Goal: Check status

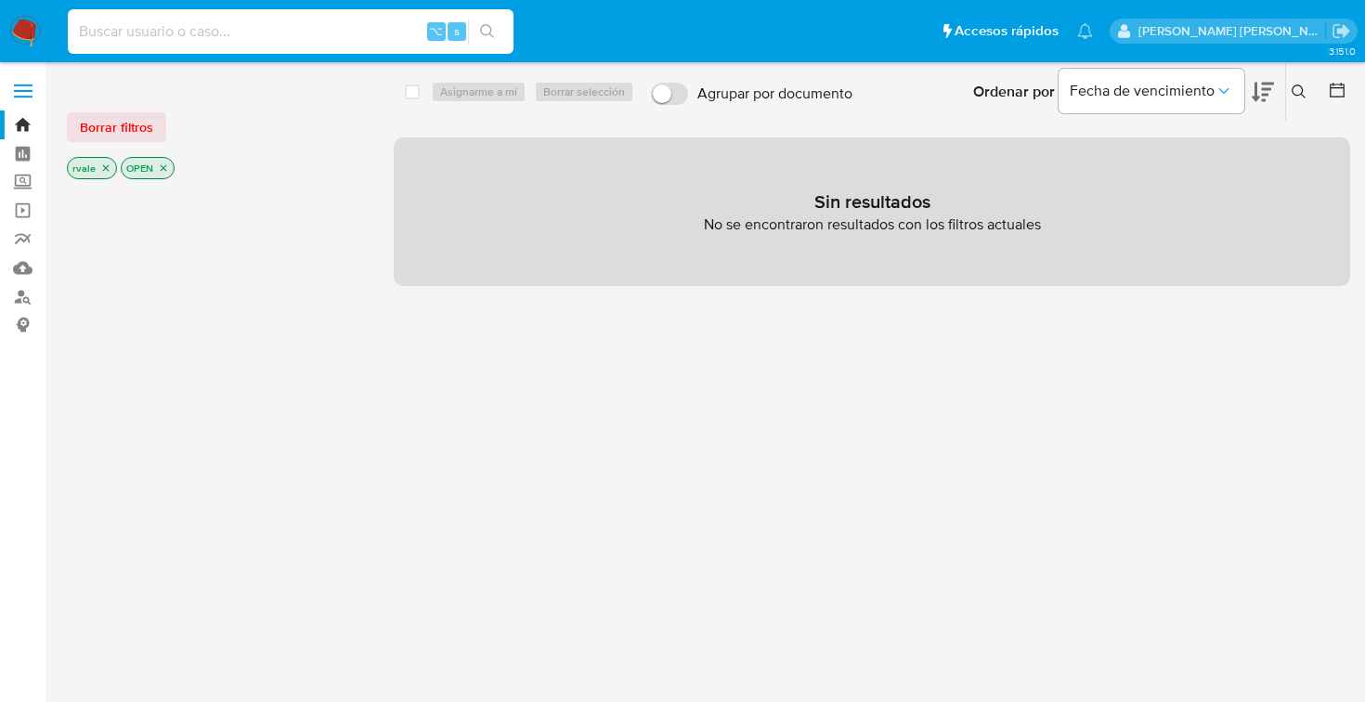
click at [148, 32] on input at bounding box center [291, 31] width 446 height 24
paste input "443652001"
type input "443652001"
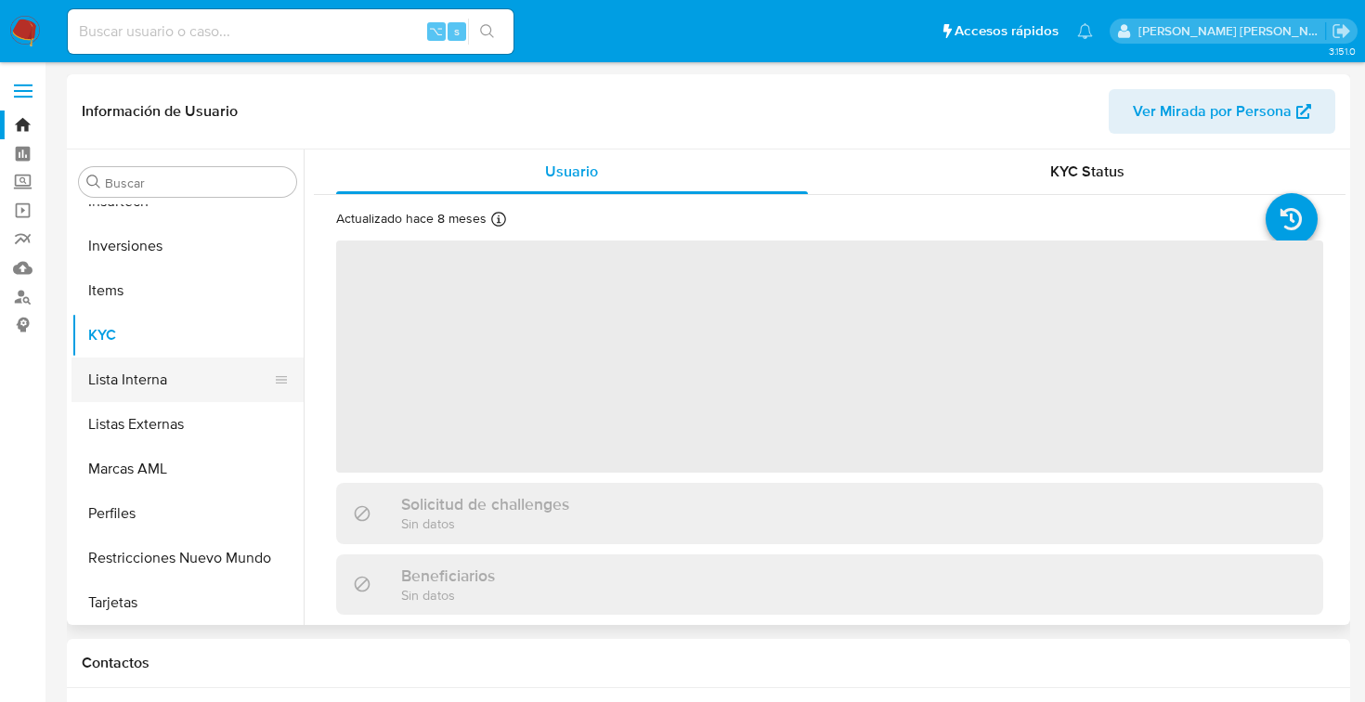
scroll to position [829, 0]
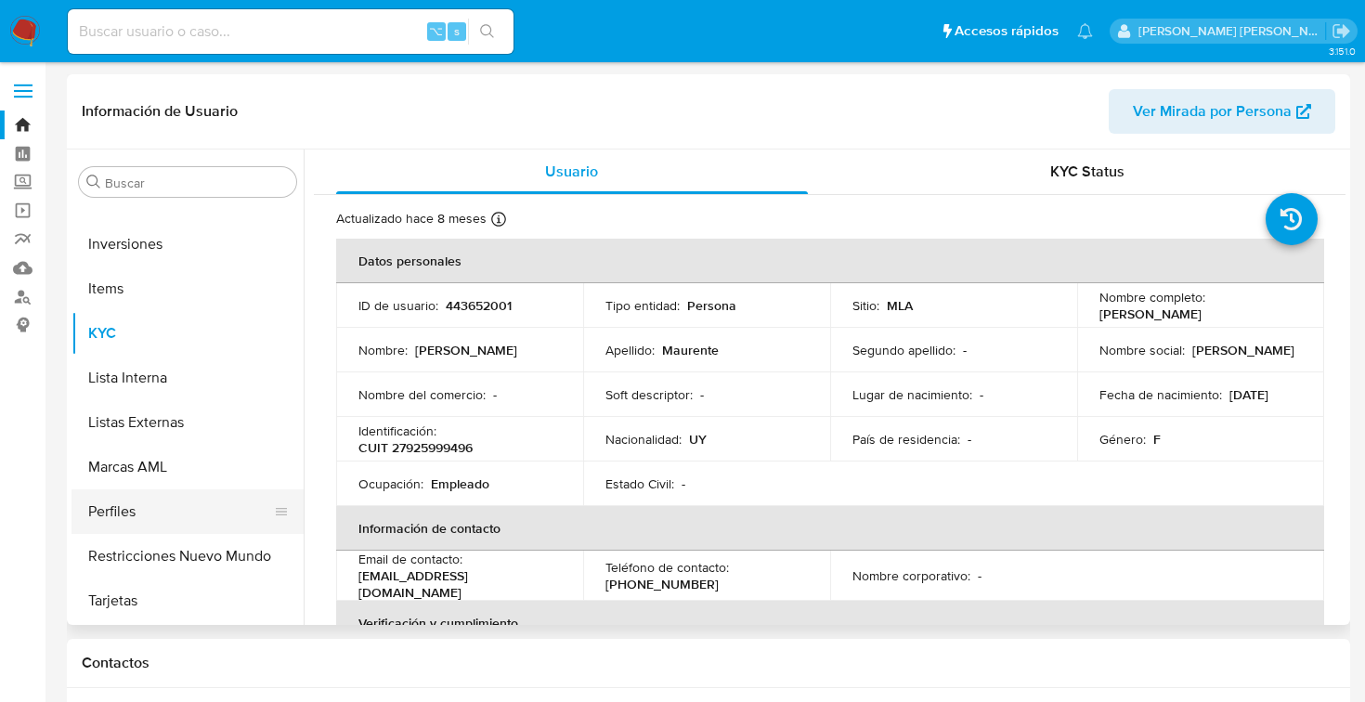
click at [135, 514] on button "Perfiles" at bounding box center [179, 511] width 217 height 45
select select "10"
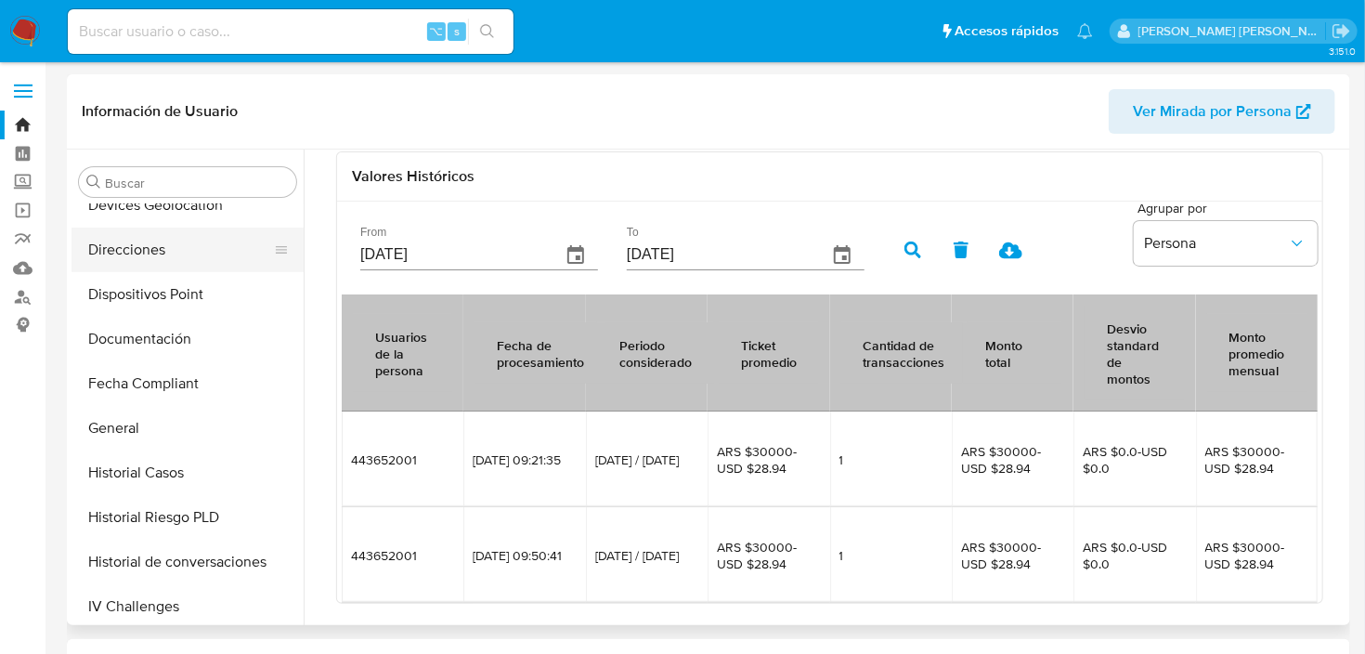
scroll to position [445, 0]
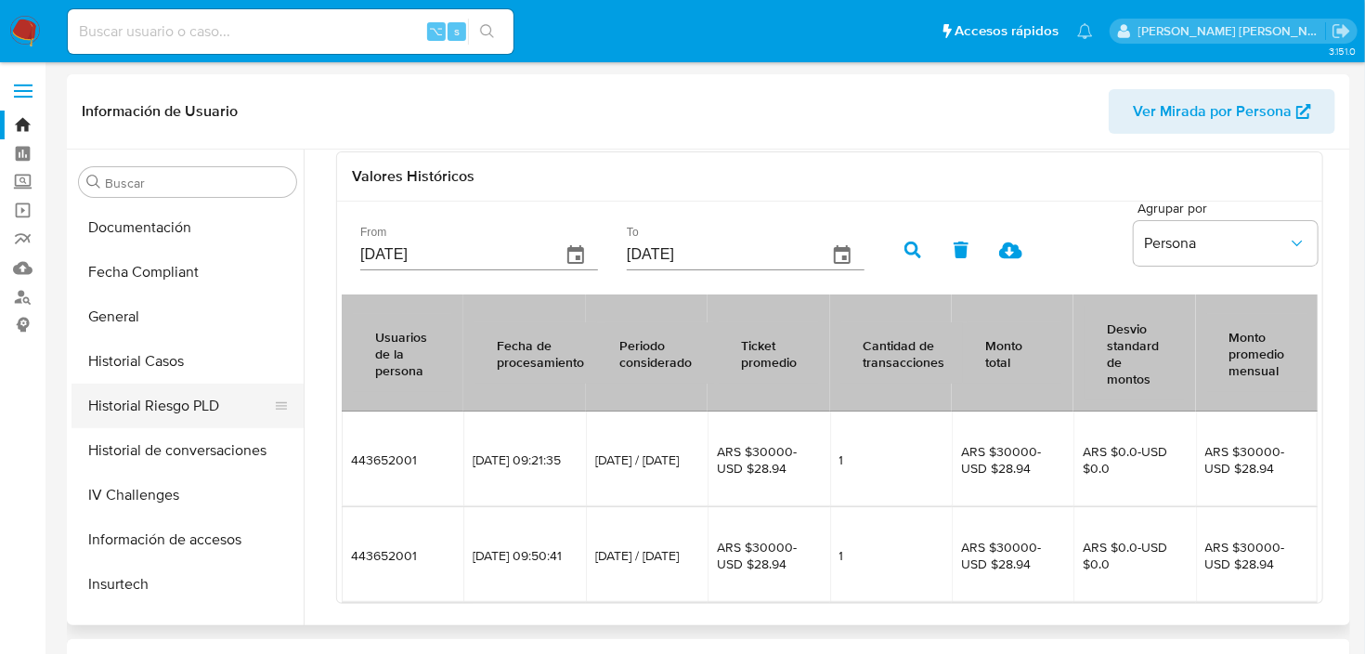
click at [171, 397] on button "Historial Riesgo PLD" at bounding box center [179, 405] width 217 height 45
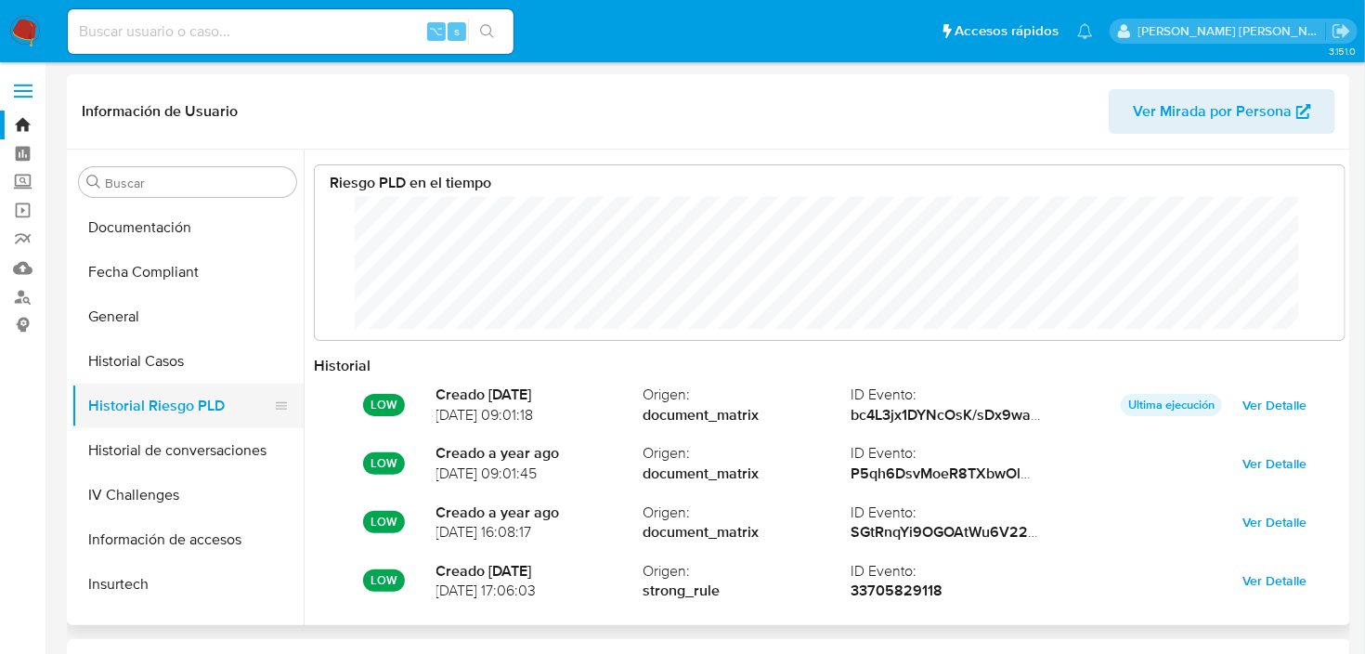
scroll to position [138, 993]
click at [186, 37] on input at bounding box center [291, 31] width 446 height 24
paste input "477806262"
type input "477806262"
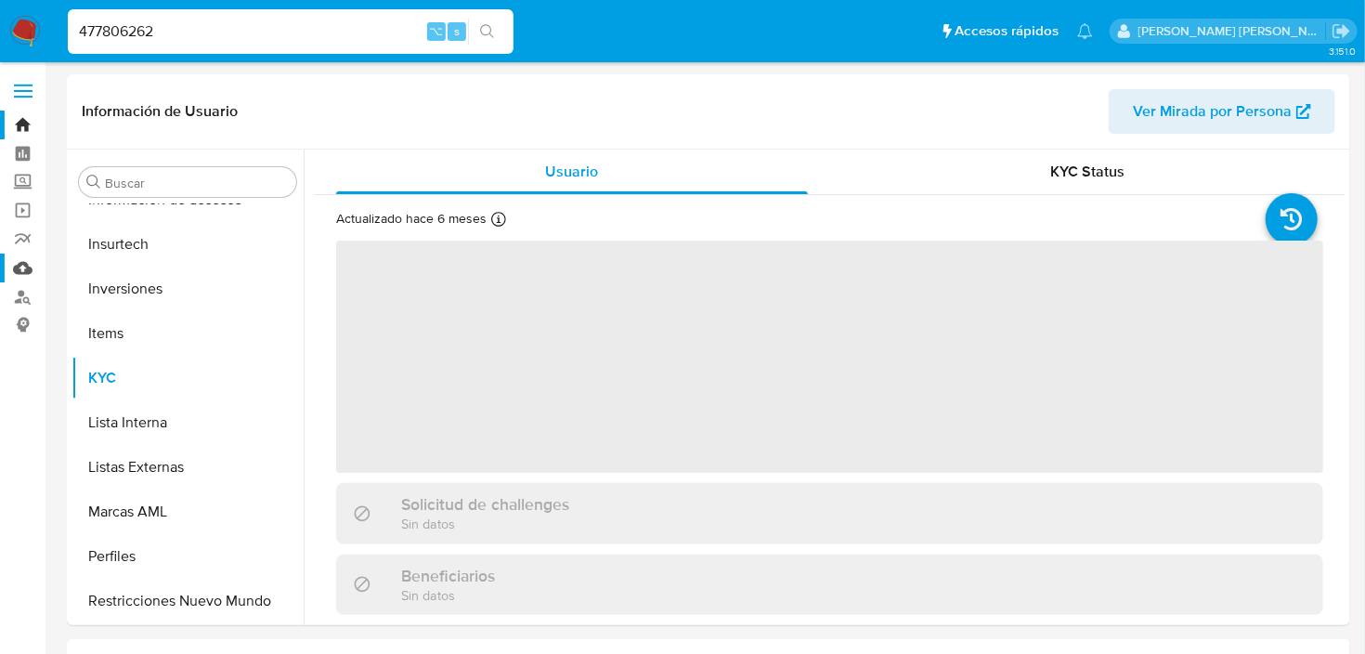
scroll to position [828, 0]
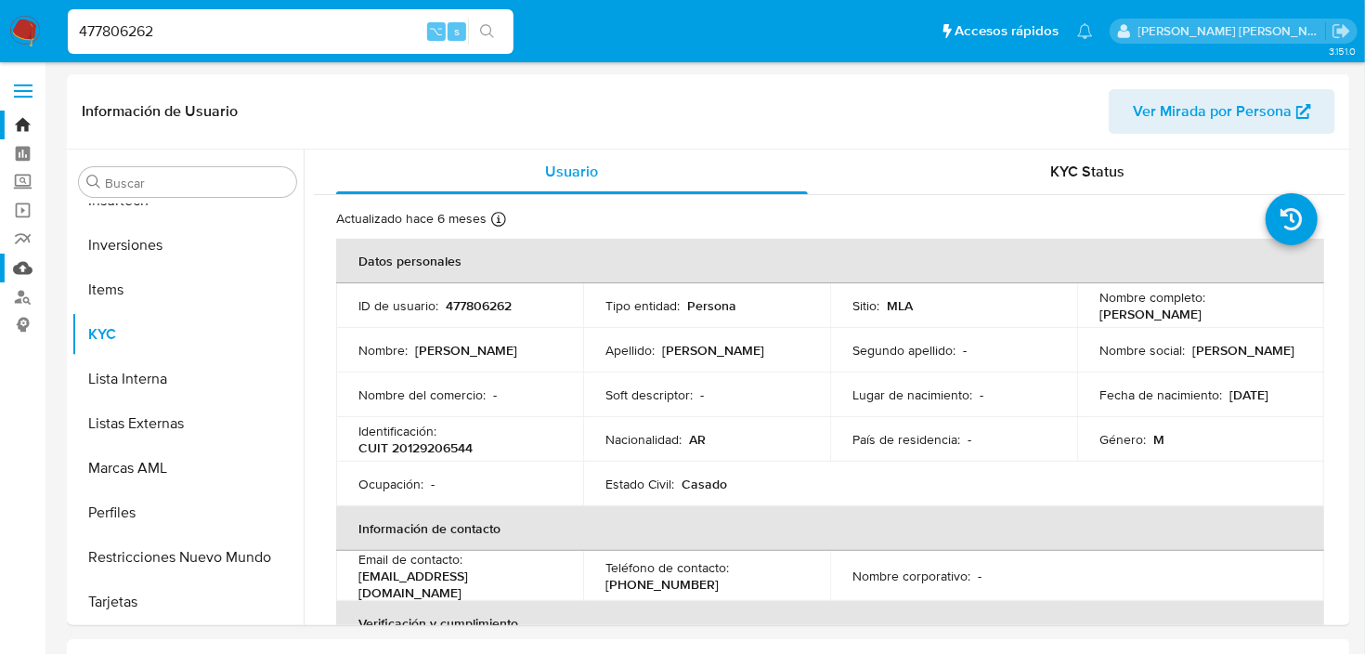
select select "10"
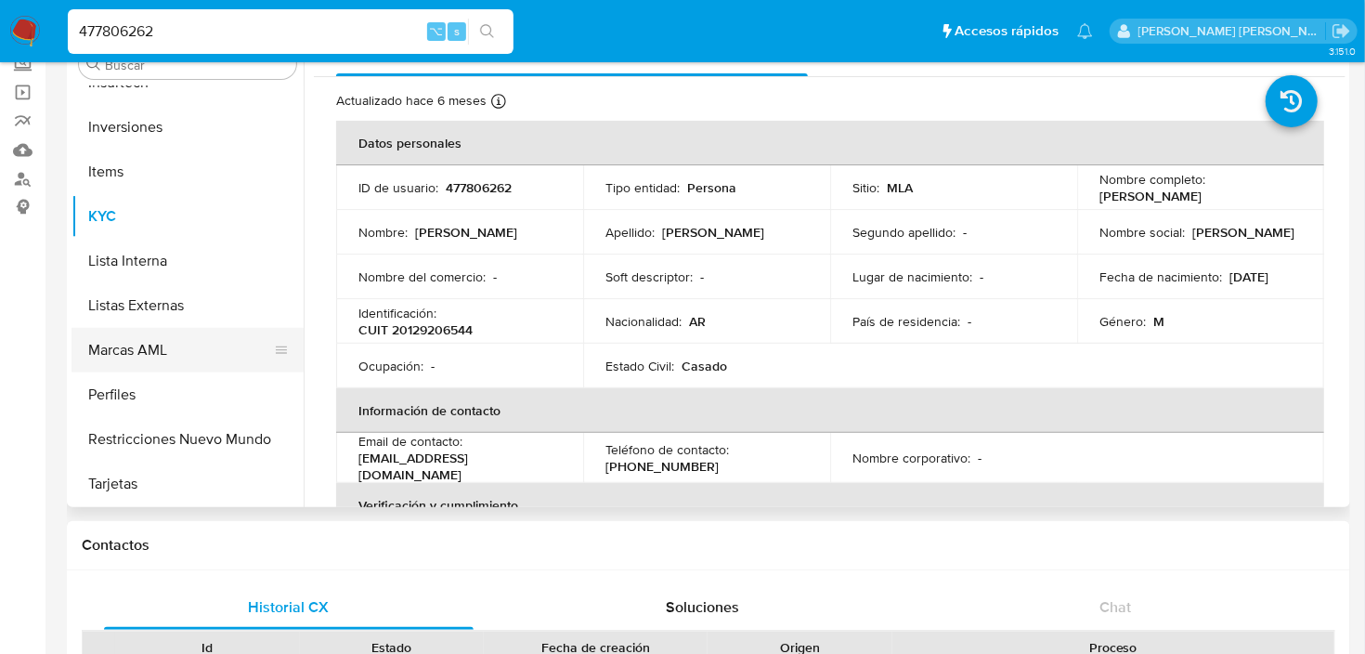
scroll to position [121, 0]
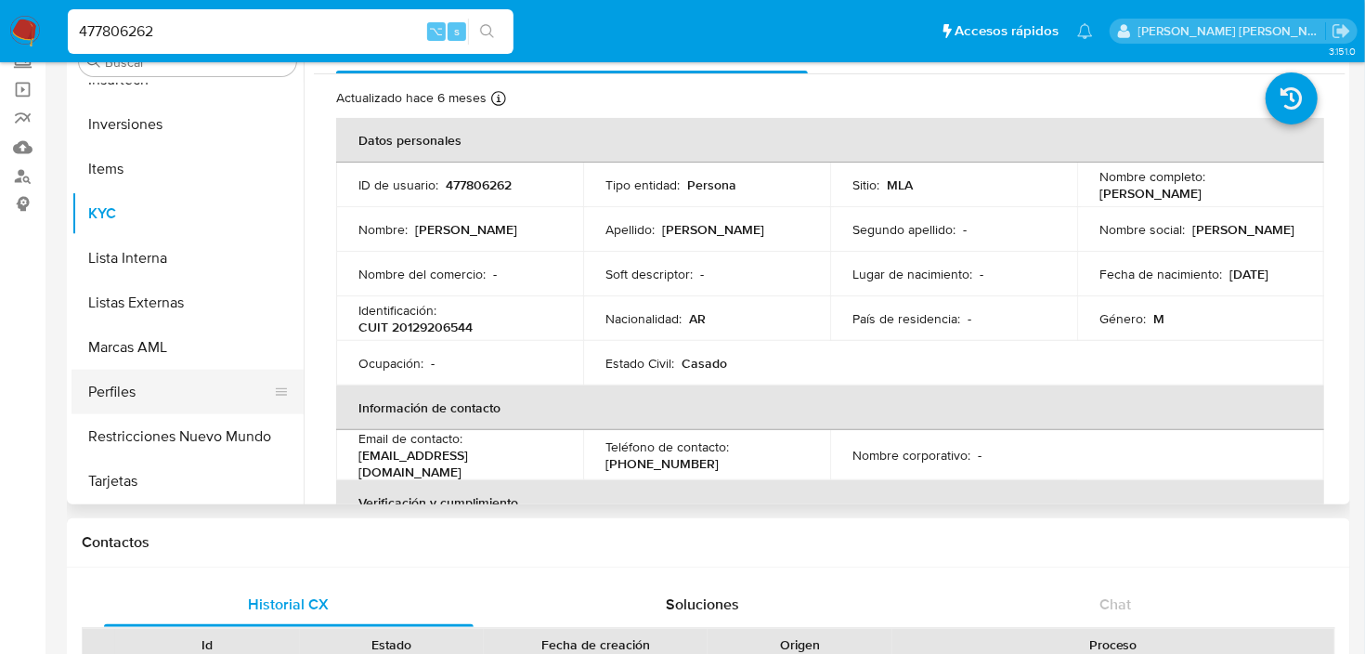
click at [119, 389] on button "Perfiles" at bounding box center [179, 392] width 217 height 45
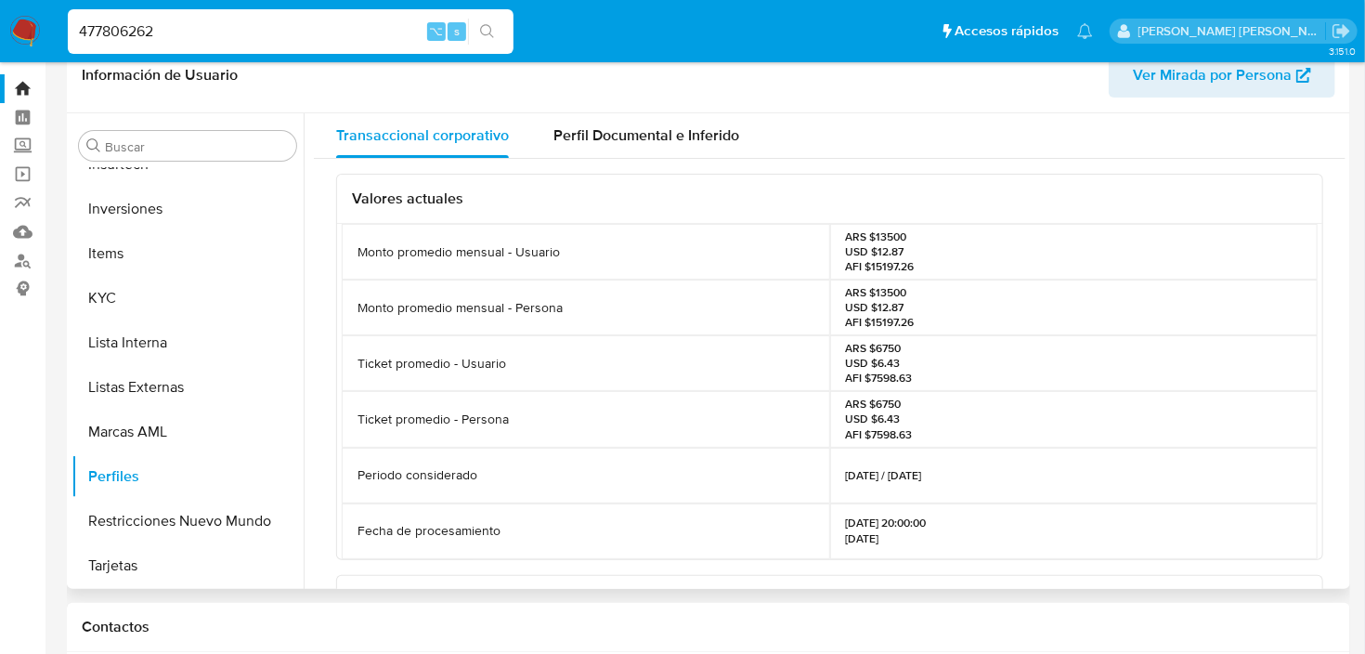
scroll to position [0, 0]
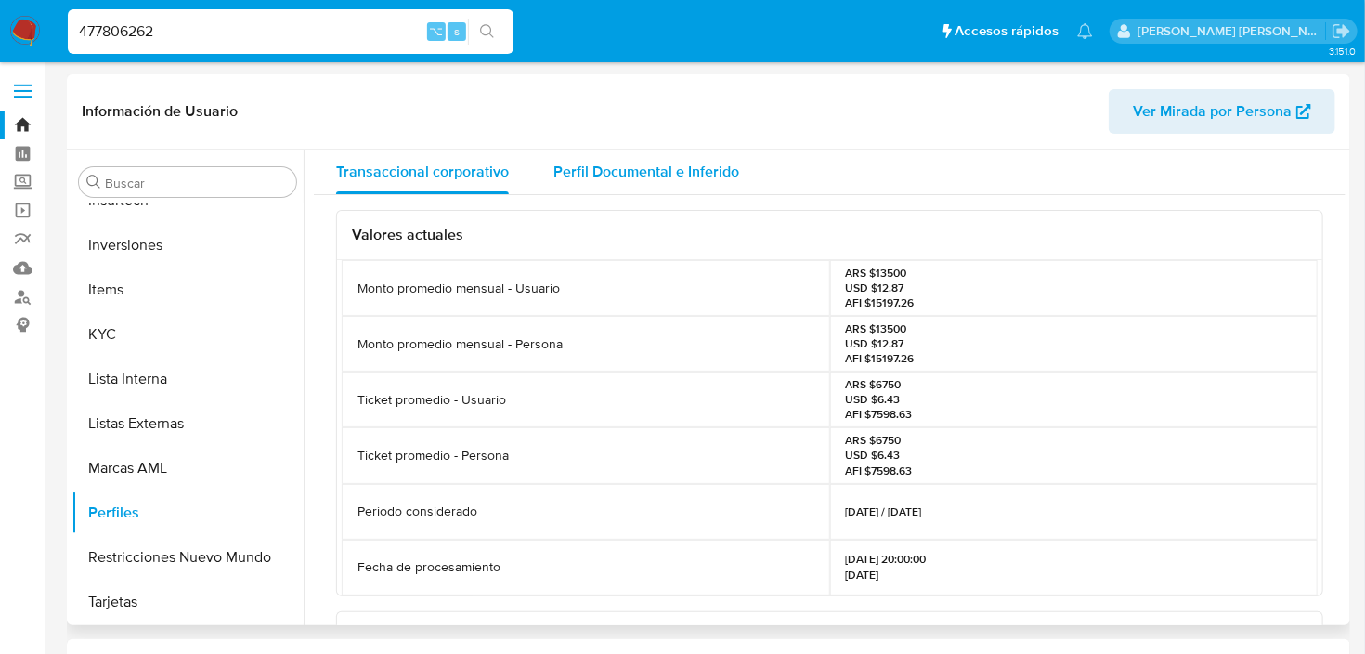
click at [655, 171] on span "Perfil Documental e Inferido" at bounding box center [646, 171] width 186 height 21
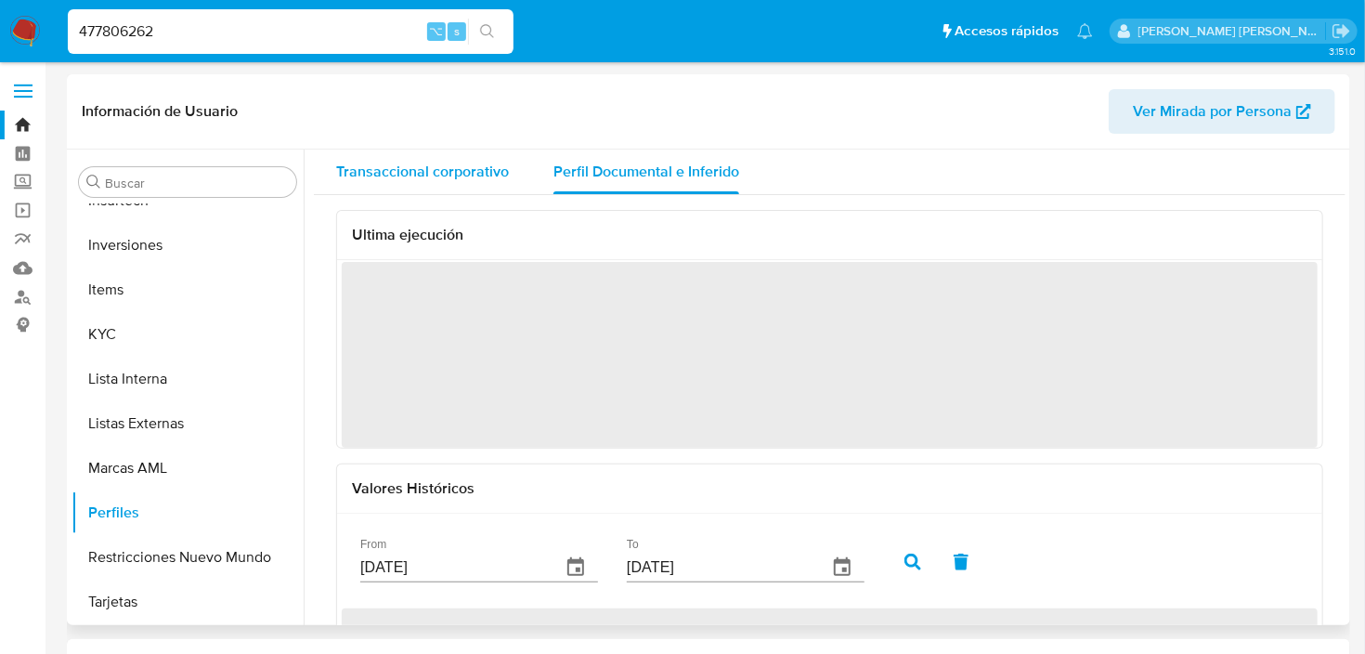
click at [422, 167] on span "Transaccional corporativo" at bounding box center [422, 171] width 173 height 21
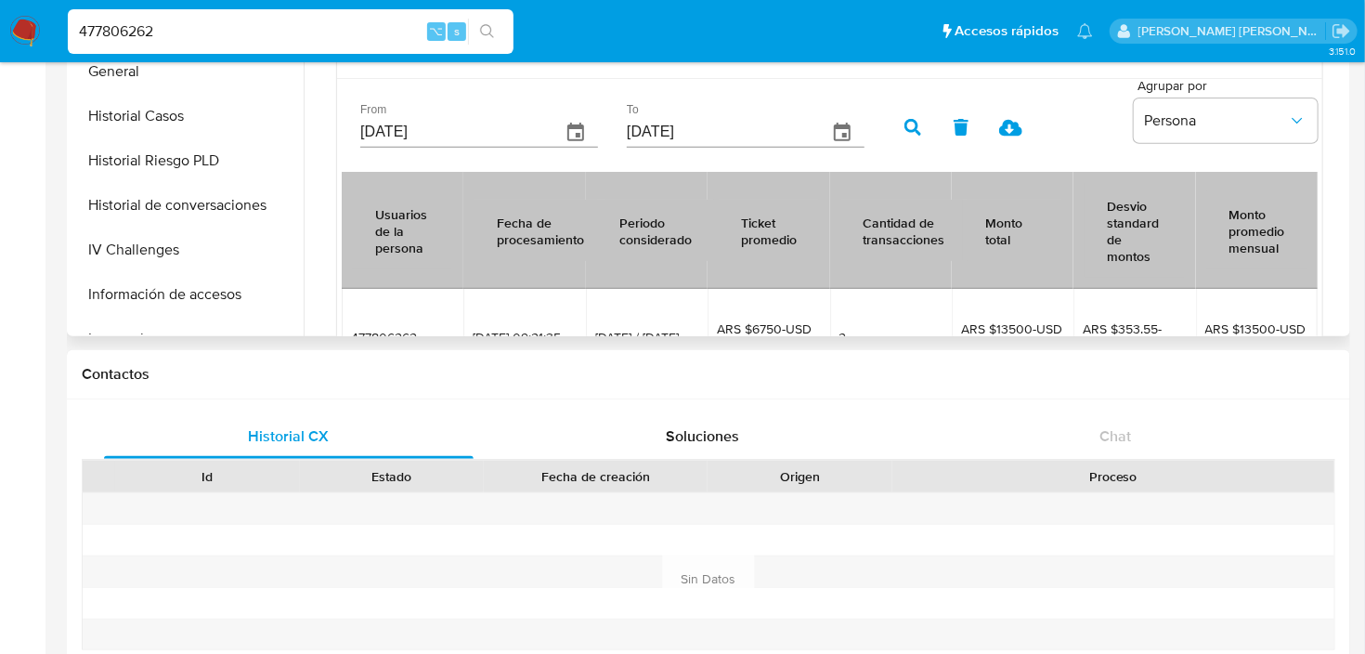
scroll to position [389, 0]
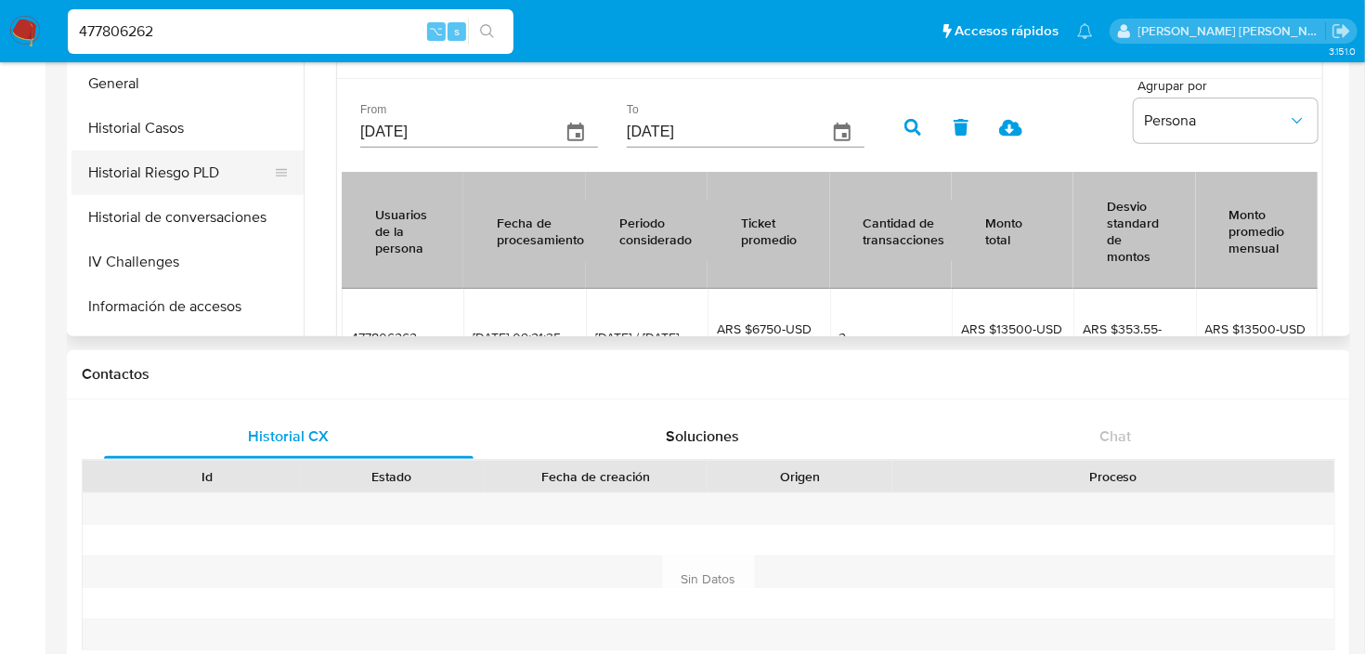
click at [198, 170] on button "Historial Riesgo PLD" at bounding box center [179, 172] width 217 height 45
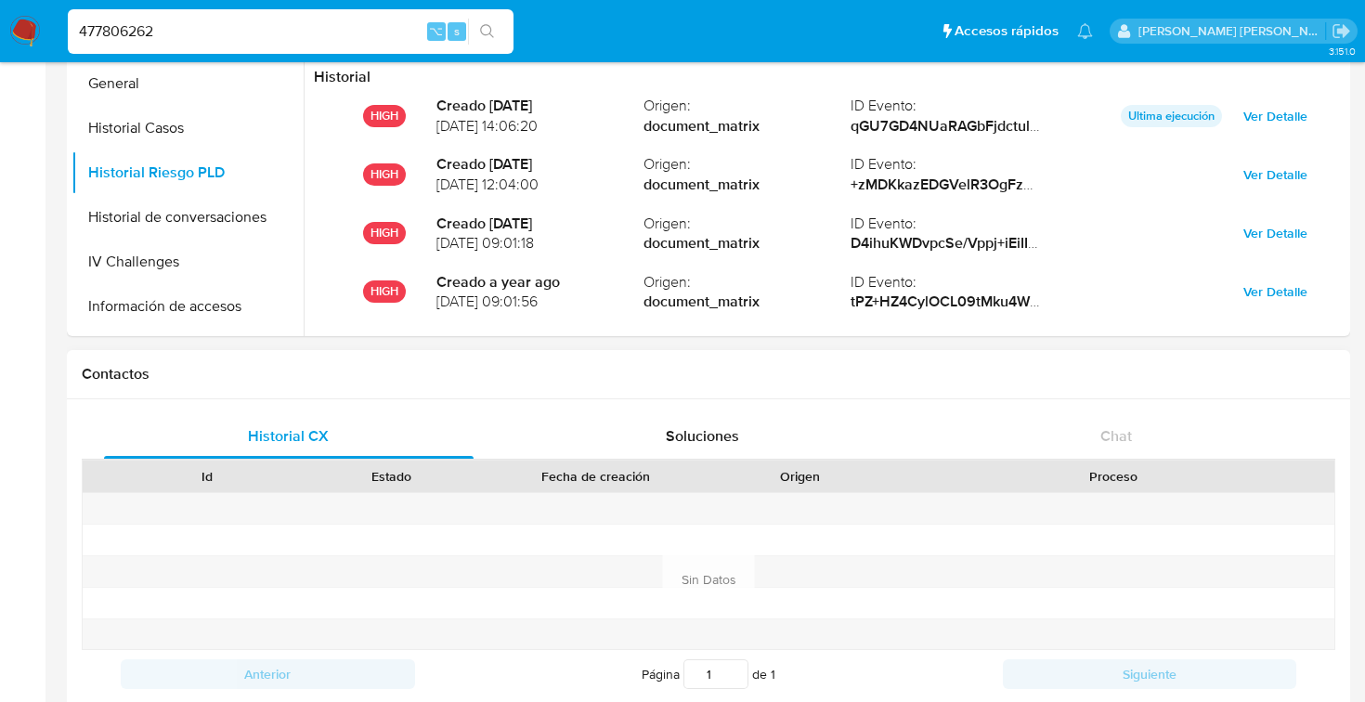
scroll to position [139, 993]
